Goal: Task Accomplishment & Management: Use online tool/utility

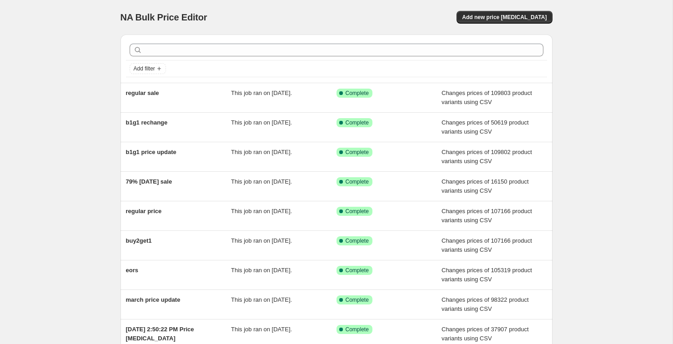
click at [486, 26] on div "NA Bulk Price Editor. This page is ready NA Bulk Price Editor Add new price [ME…" at bounding box center [337, 17] width 432 height 35
click at [489, 24] on div "NA Bulk Price Editor. This page is ready NA Bulk Price Editor Add new price [ME…" at bounding box center [337, 17] width 432 height 35
click at [492, 20] on span "Add new price [MEDICAL_DATA]" at bounding box center [504, 17] width 85 height 7
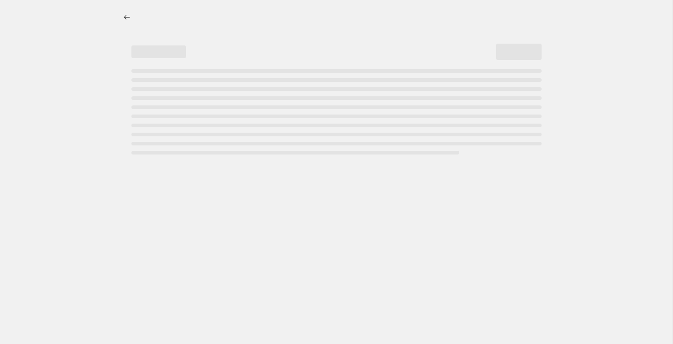
select select "percentage"
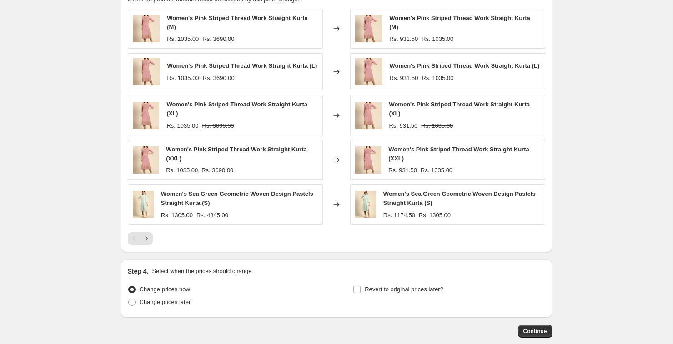
scroll to position [580, 0]
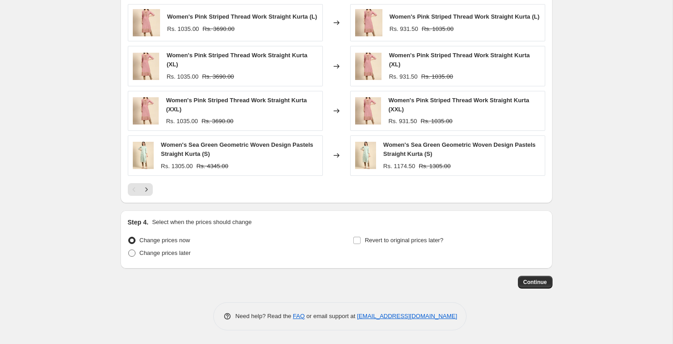
click at [133, 253] on span at bounding box center [131, 253] width 7 height 7
click at [129, 250] on input "Change prices later" at bounding box center [128, 250] width 0 height 0
radio input "true"
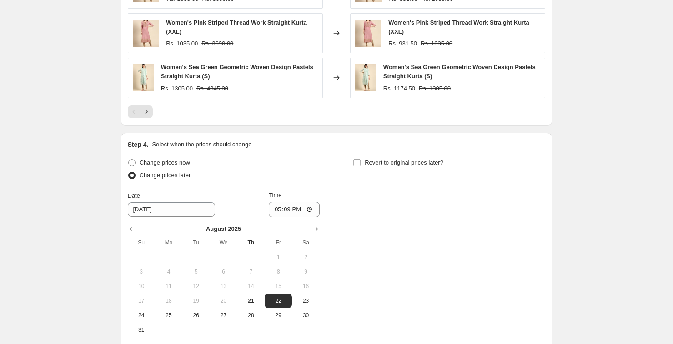
scroll to position [750, 0]
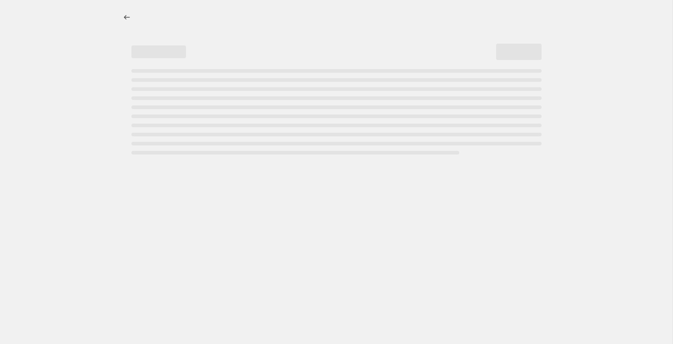
select select "percentage"
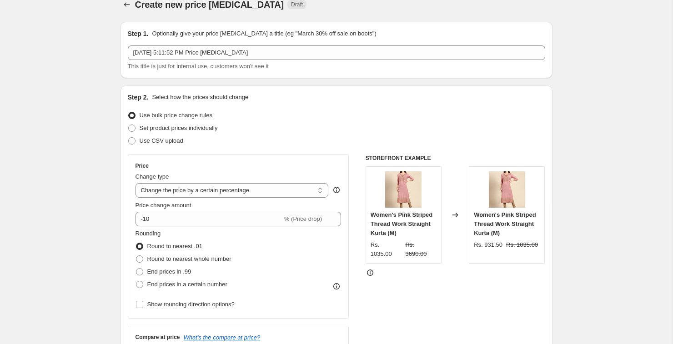
scroll to position [22, 0]
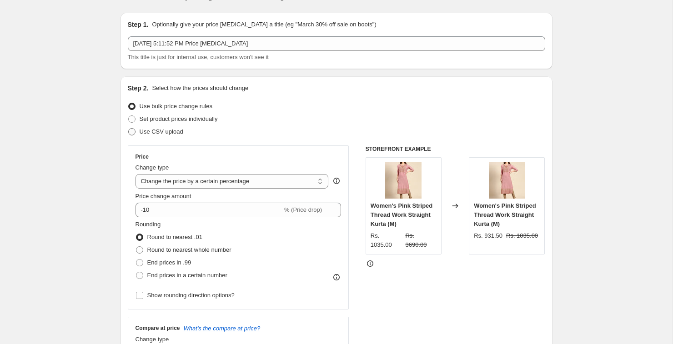
click at [129, 129] on span at bounding box center [131, 131] width 7 height 7
click at [129, 129] on input "Use CSV upload" at bounding box center [128, 128] width 0 height 0
radio input "true"
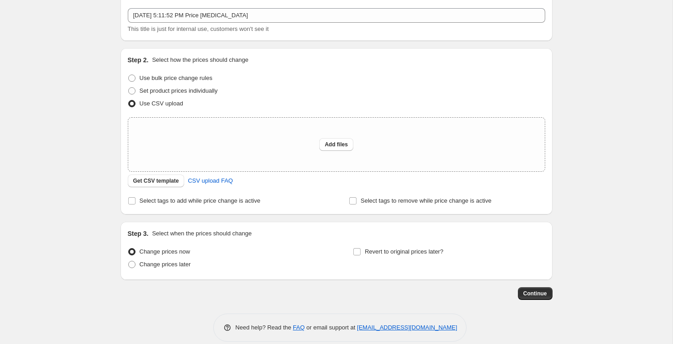
scroll to position [61, 0]
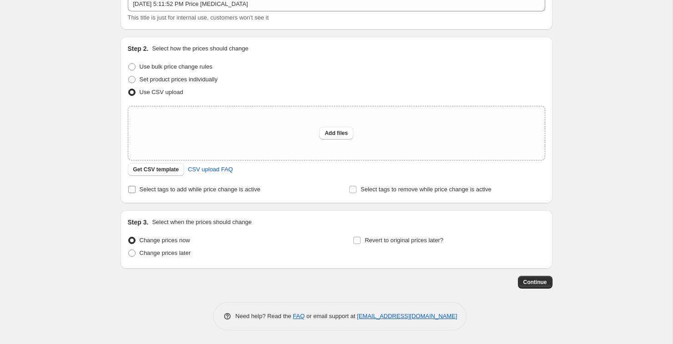
click at [131, 192] on input "Select tags to add while price change is active" at bounding box center [131, 189] width 7 height 7
checkbox input "true"
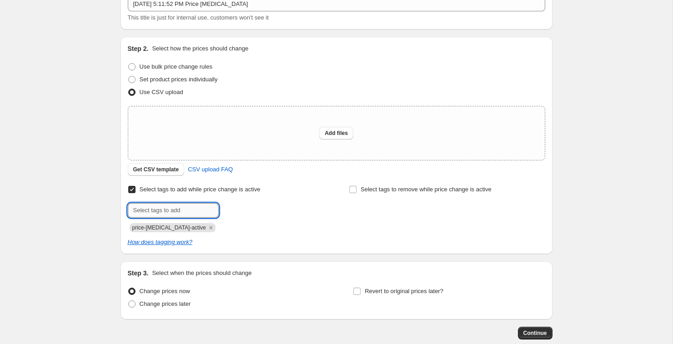
click at [149, 212] on input "text" at bounding box center [173, 210] width 91 height 15
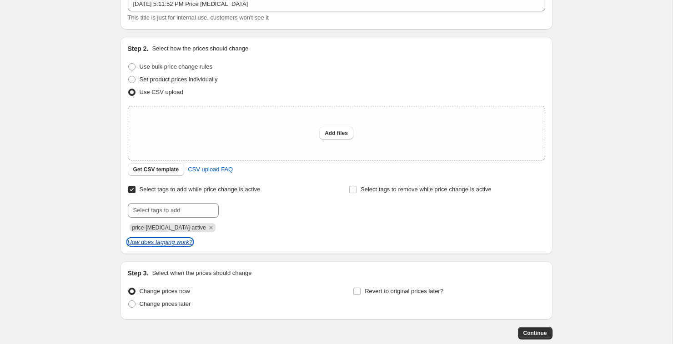
click at [157, 243] on icon "How does tagging work?" at bounding box center [160, 242] width 65 height 7
click at [141, 81] on span "Set product prices individually" at bounding box center [179, 79] width 78 height 7
click at [129, 76] on input "Set product prices individually" at bounding box center [128, 76] width 0 height 0
radio input "true"
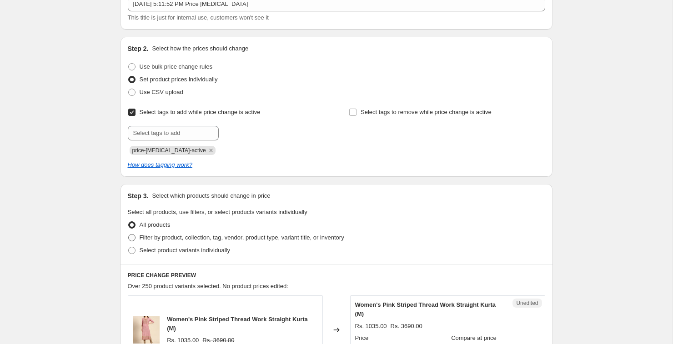
click at [132, 238] on span at bounding box center [131, 237] width 7 height 7
click at [129, 235] on input "Filter by product, collection, tag, vendor, product type, variant title, or inv…" at bounding box center [128, 234] width 0 height 0
radio input "true"
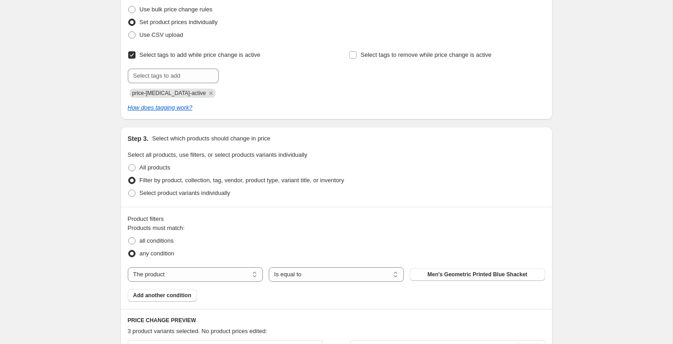
scroll to position [0, 0]
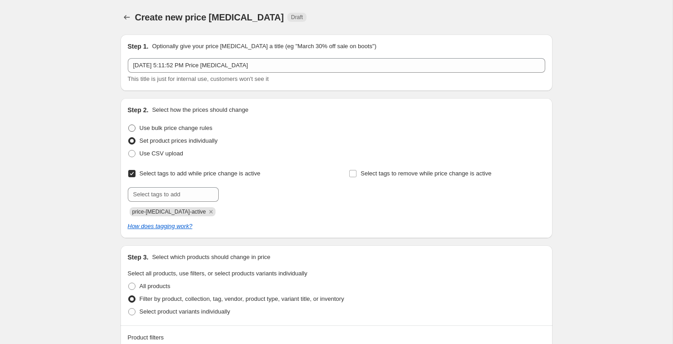
click at [134, 130] on span at bounding box center [131, 128] width 7 height 7
click at [129, 125] on input "Use bulk price change rules" at bounding box center [128, 125] width 0 height 0
radio input "true"
select select "percentage"
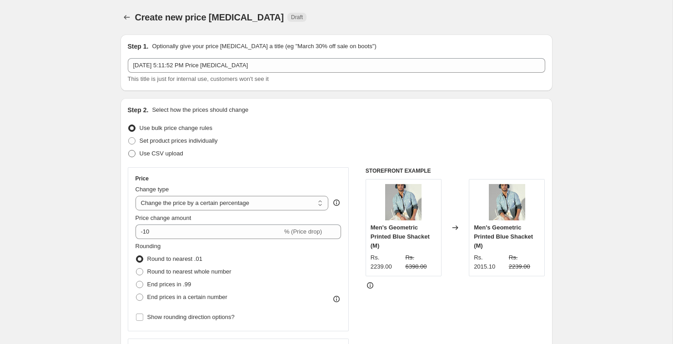
click at [135, 155] on span at bounding box center [131, 153] width 7 height 7
click at [129, 151] on input "Use CSV upload" at bounding box center [128, 150] width 0 height 0
radio input "true"
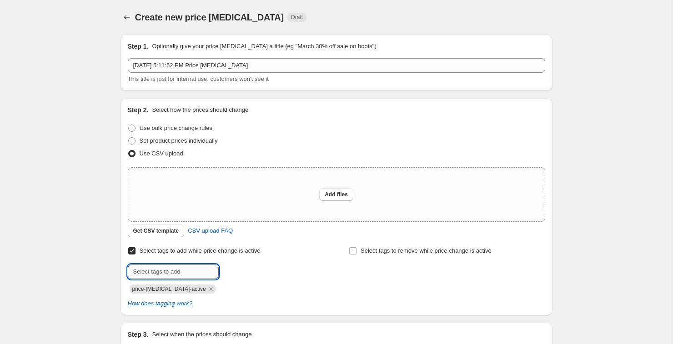
click at [202, 271] on input "text" at bounding box center [173, 272] width 91 height 15
